Goal: Task Accomplishment & Management: Manage account settings

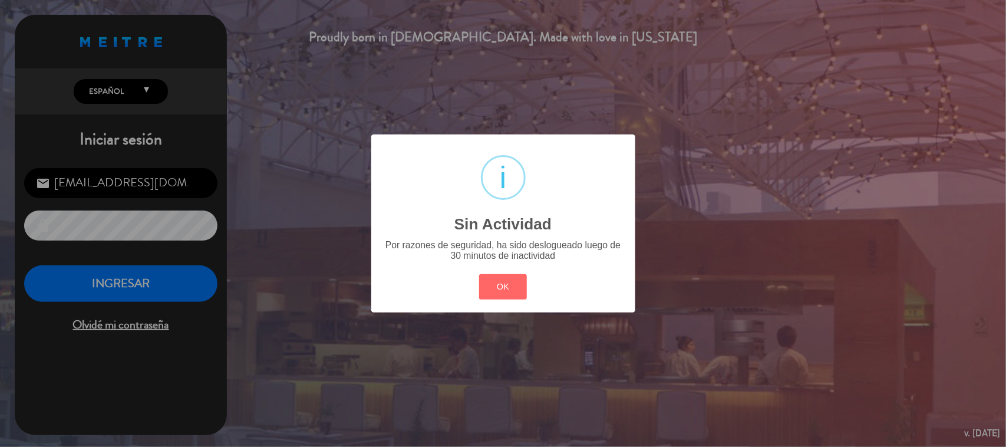
click at [529, 287] on div "OK Cancel" at bounding box center [502, 287] width 53 height 31
click at [514, 286] on button "OK" at bounding box center [503, 286] width 48 height 25
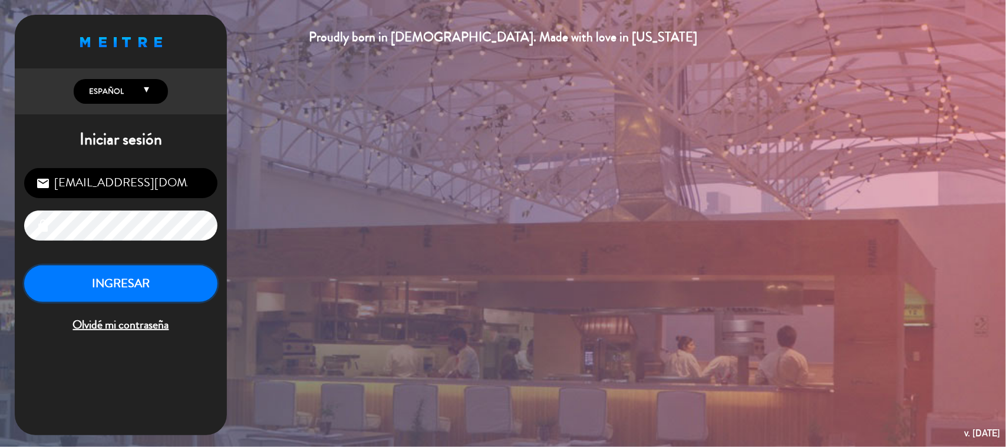
click at [112, 287] on button "INGRESAR" at bounding box center [120, 283] width 193 height 37
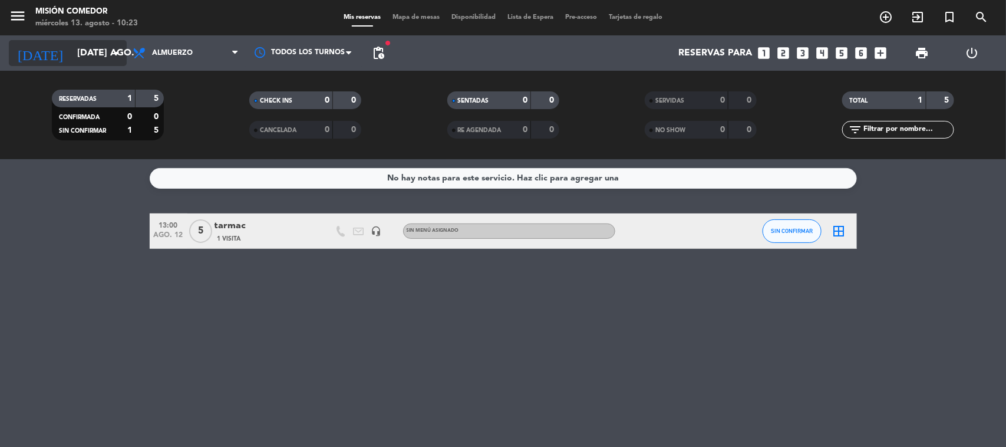
click at [91, 65] on div "[DATE] [DATE] ago. arrow_drop_down" at bounding box center [68, 52] width 118 height 35
click at [94, 63] on div "[DATE] [DATE] ago. arrow_drop_down" at bounding box center [68, 53] width 118 height 26
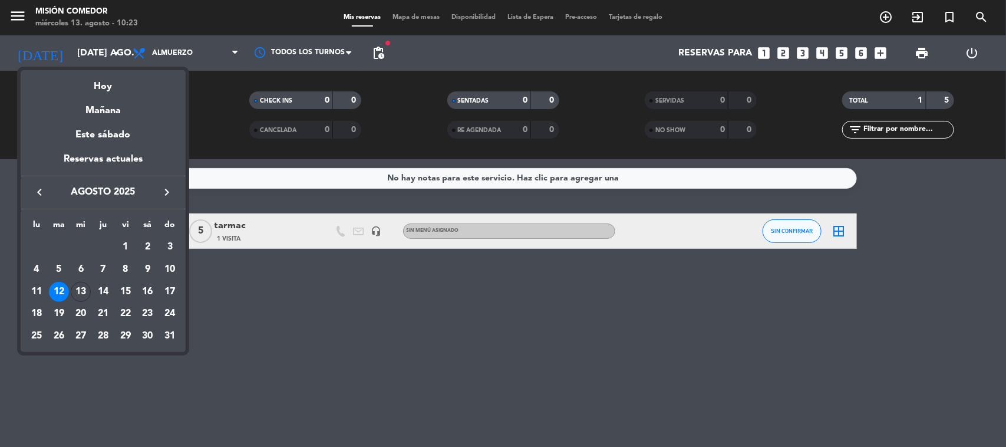
click at [101, 58] on div at bounding box center [503, 223] width 1006 height 447
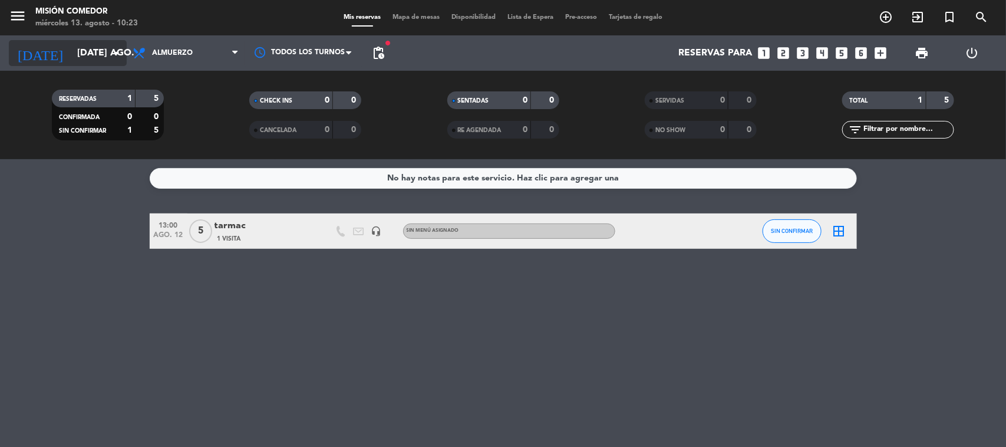
click at [71, 60] on input "[DATE] ago." at bounding box center [133, 53] width 124 height 23
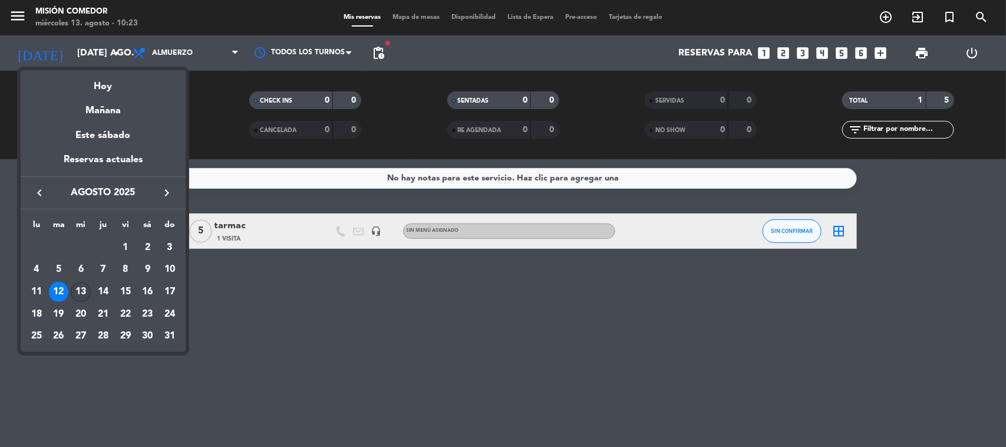
click at [80, 287] on div "13" at bounding box center [81, 292] width 20 height 20
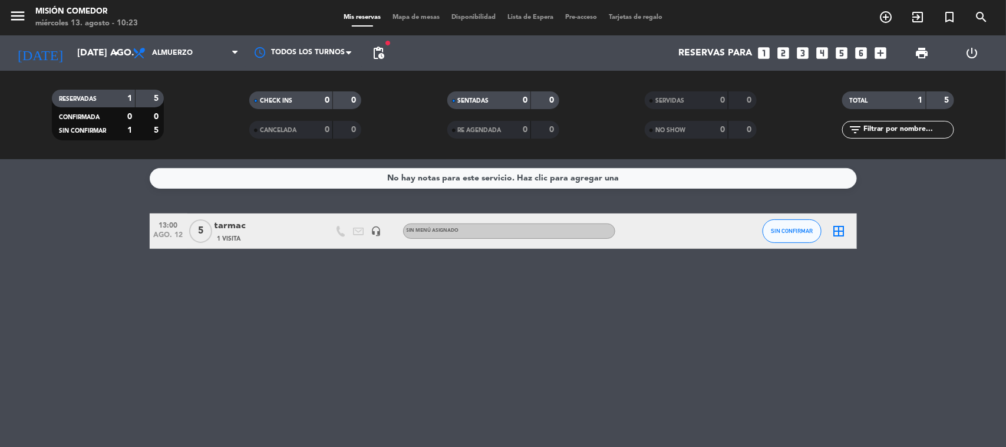
type input "mié. 13 ago."
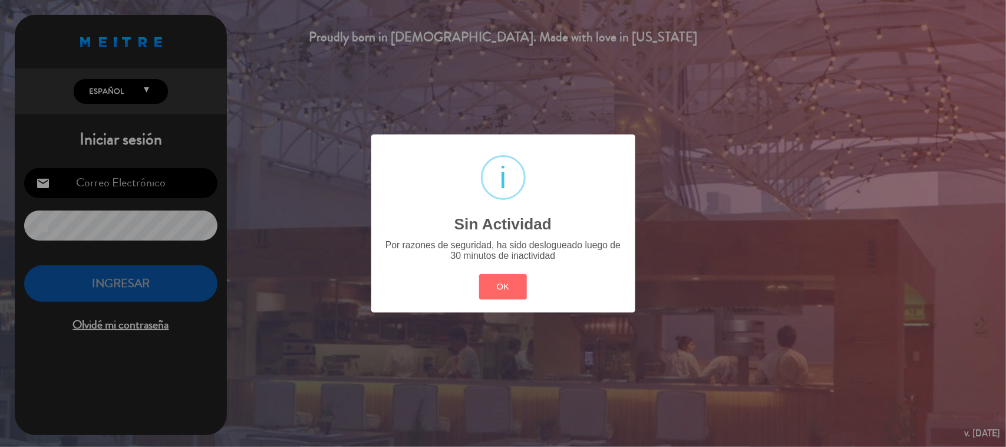
type input "[EMAIL_ADDRESS][DOMAIN_NAME]"
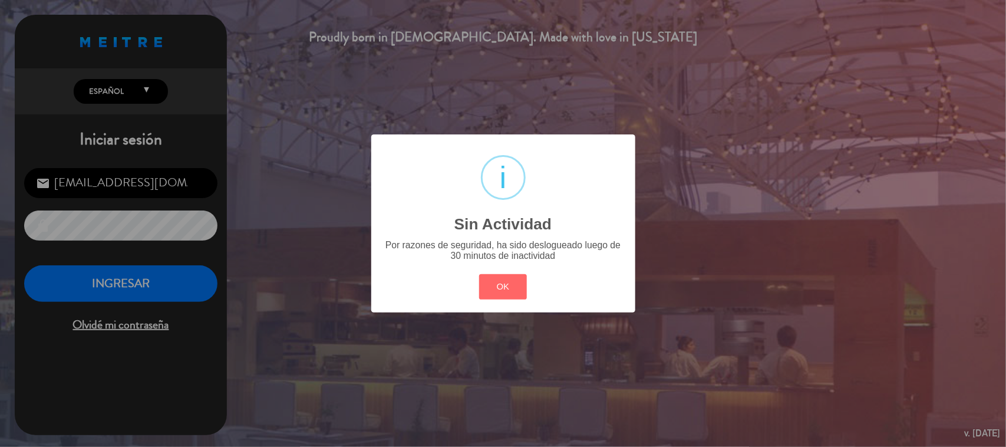
click at [508, 285] on button "OK" at bounding box center [503, 286] width 48 height 25
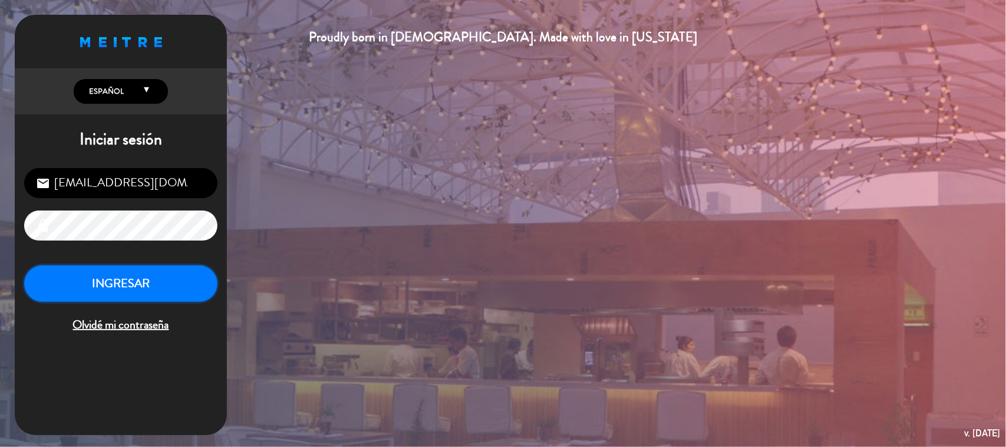
click at [184, 280] on button "INGRESAR" at bounding box center [120, 283] width 193 height 37
